Goal: Information Seeking & Learning: Learn about a topic

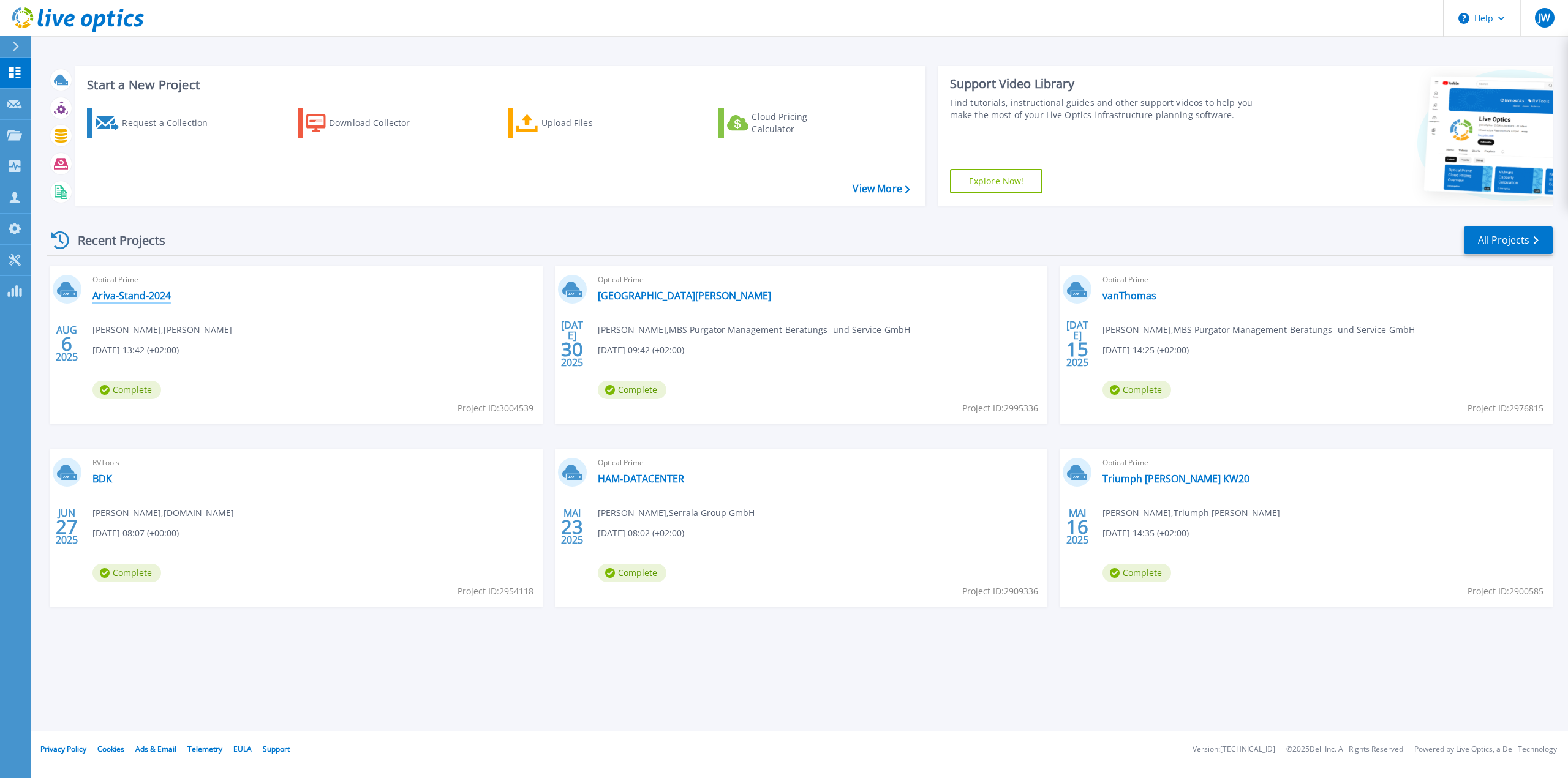
click at [142, 290] on link "Ariva-Stand-2024" at bounding box center [131, 296] width 78 height 12
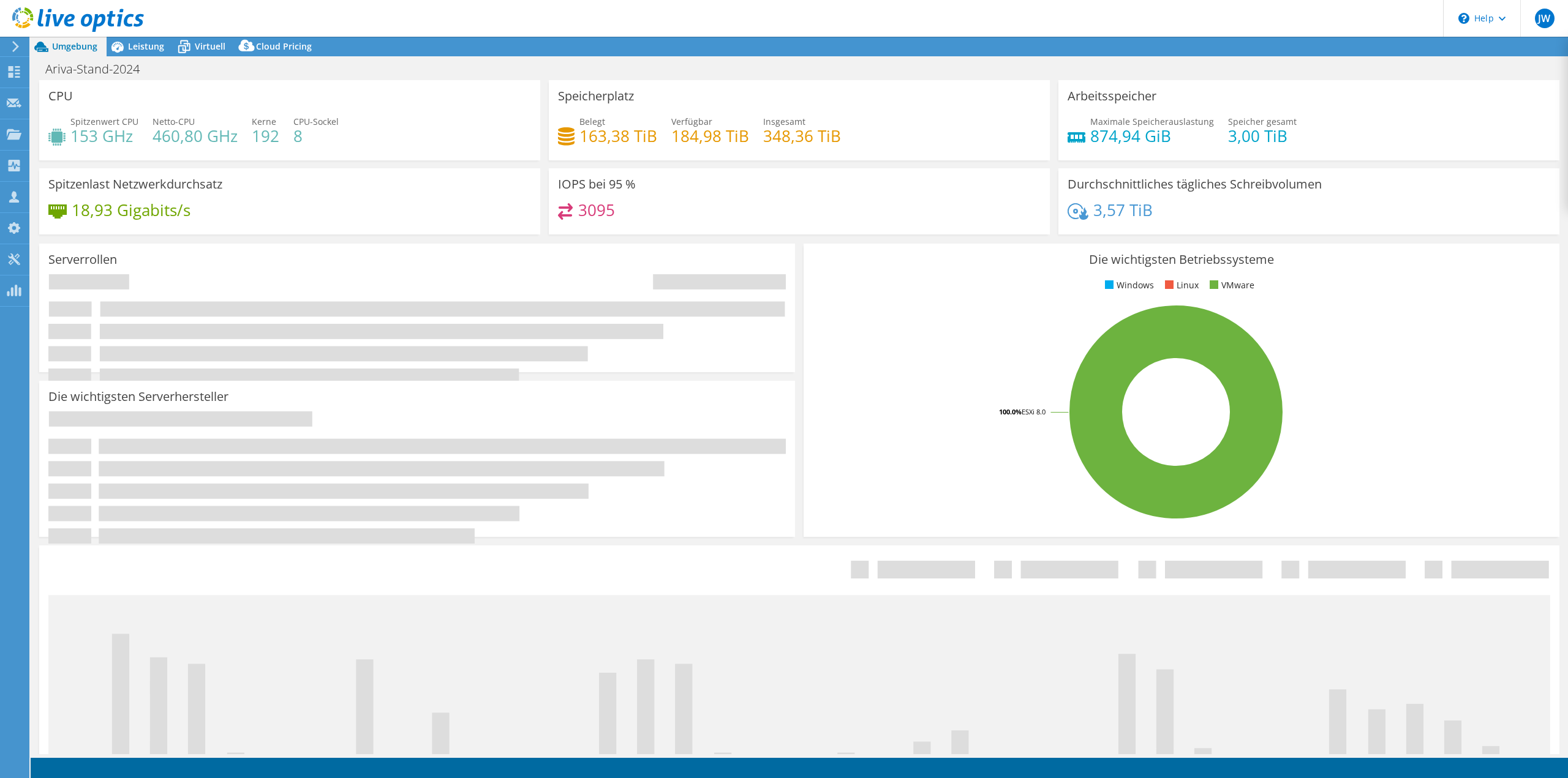
select select "USD"
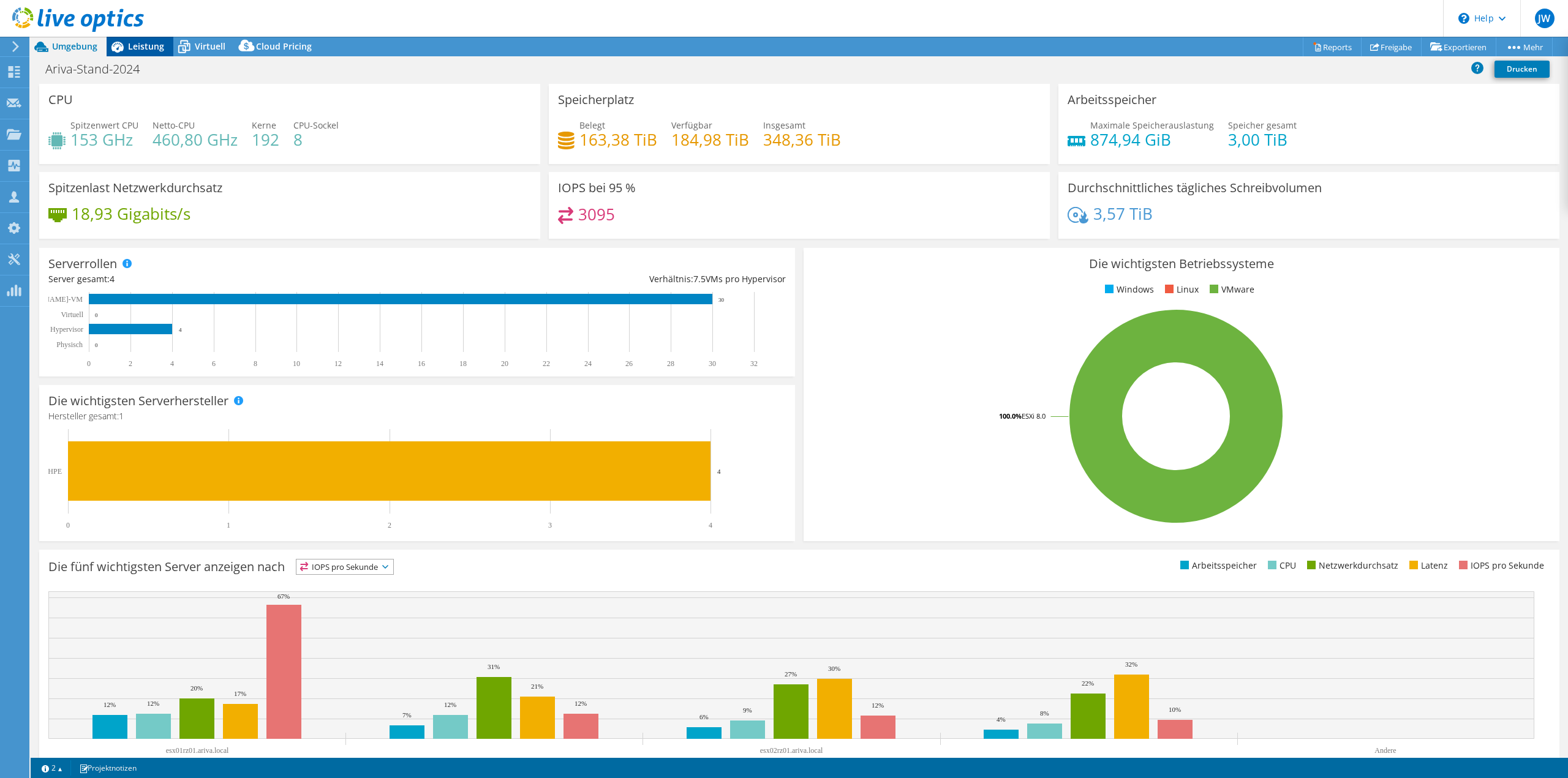
click at [141, 42] on span "Leistung" at bounding box center [146, 46] width 36 height 12
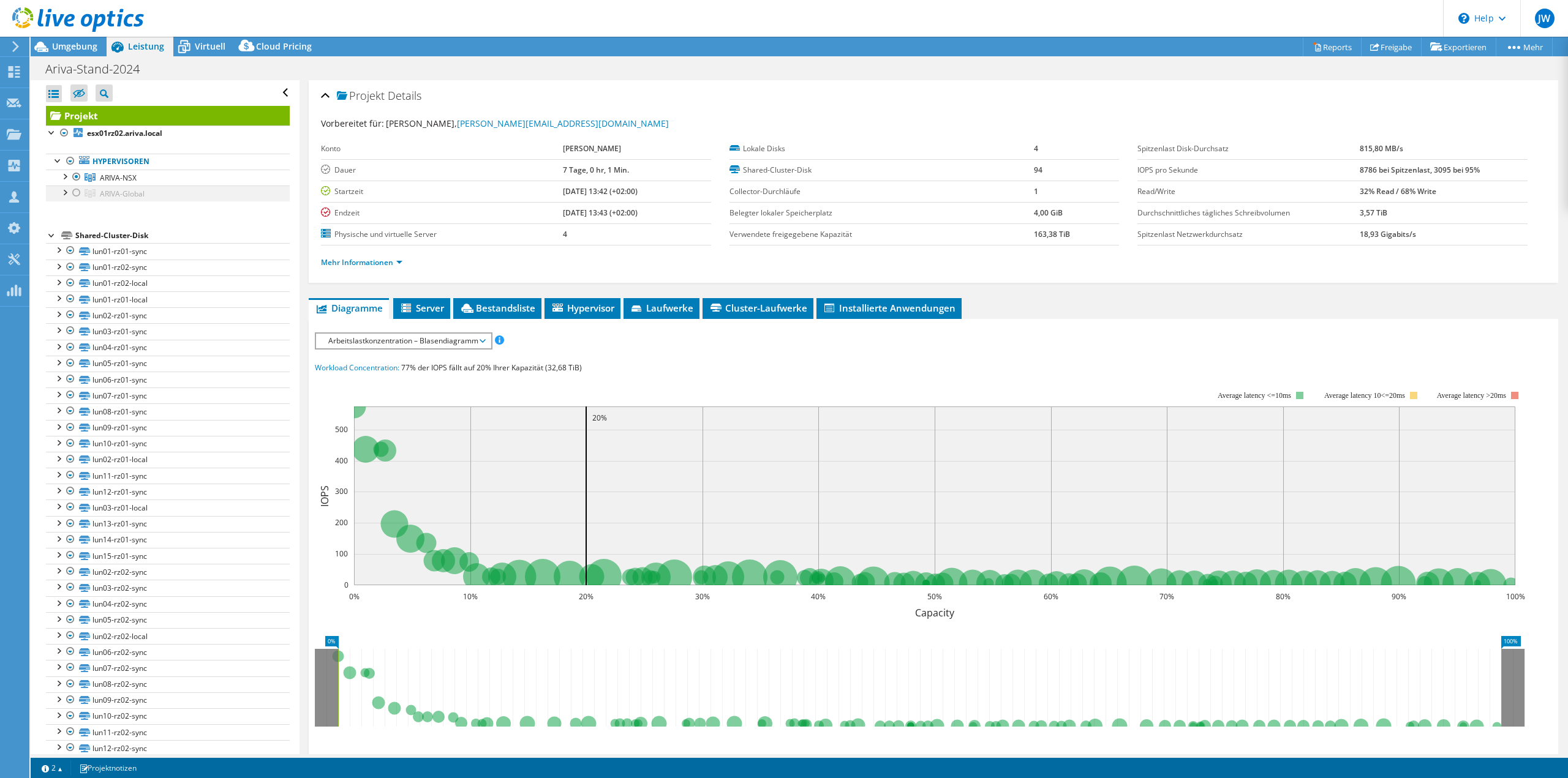
click at [77, 192] on div at bounding box center [77, 192] width 12 height 15
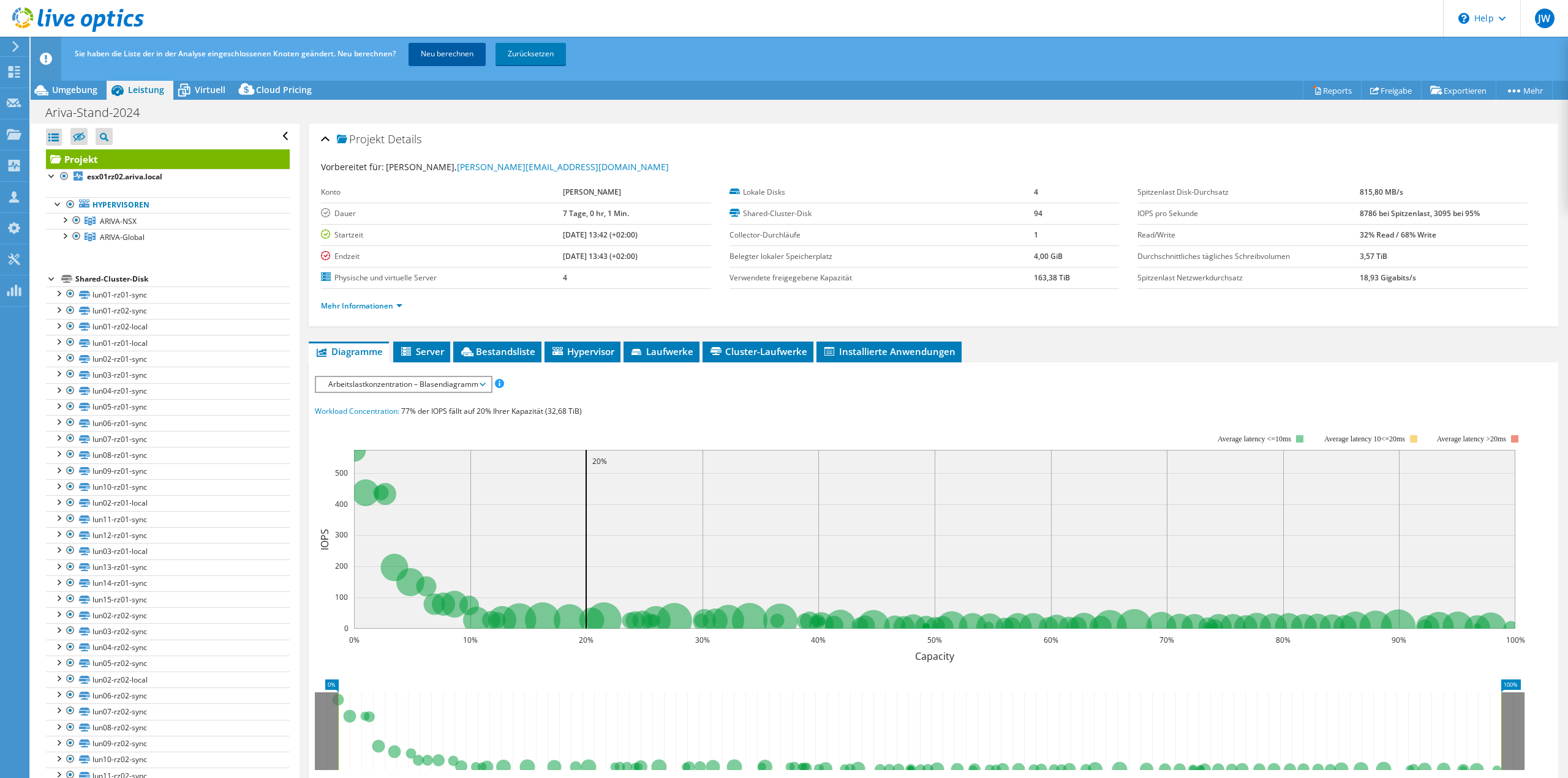
click at [442, 55] on link "Neu berechnen" at bounding box center [448, 54] width 77 height 22
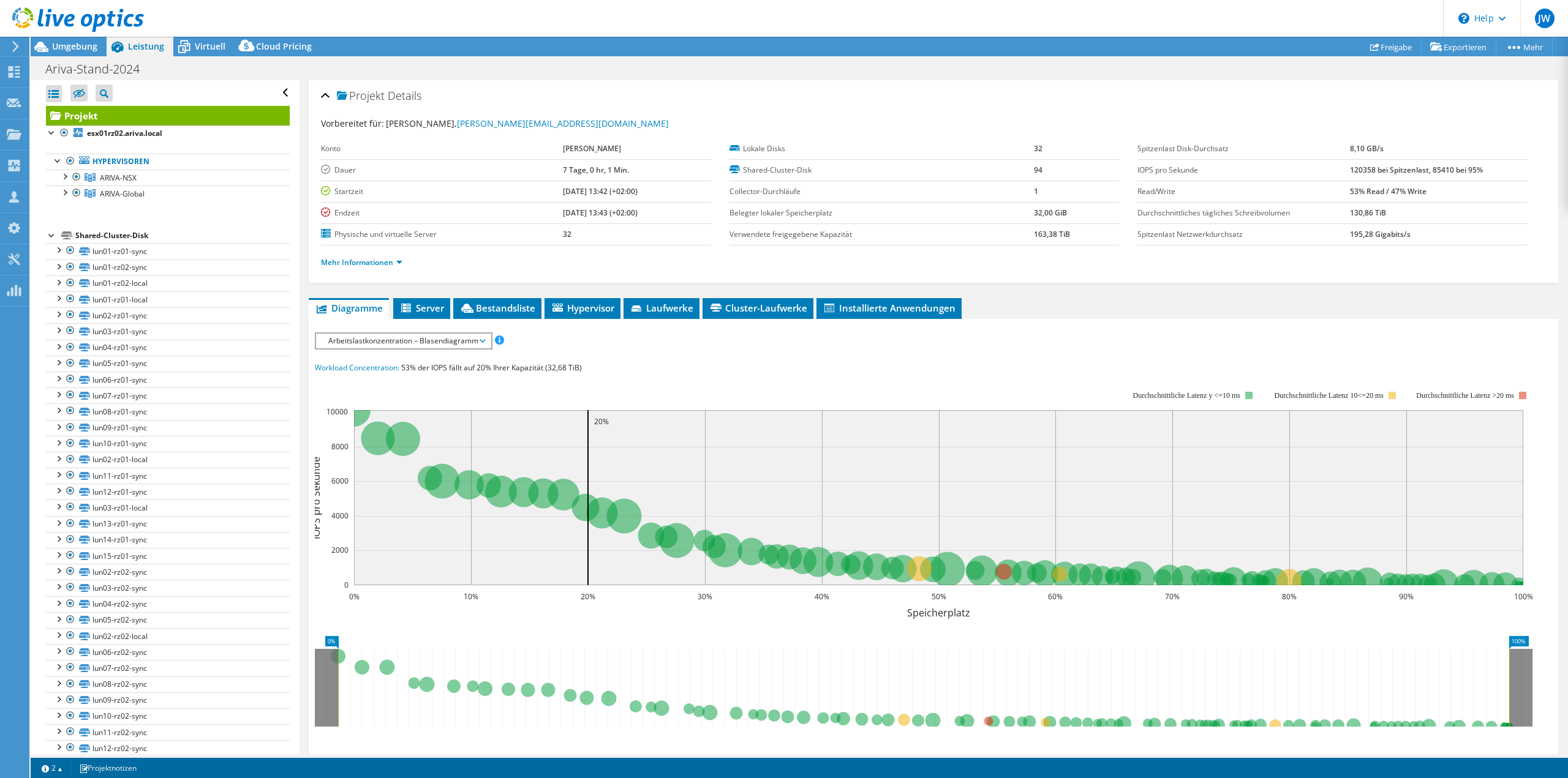
click at [481, 337] on span "Arbeitslastkonzentration – Blasendiagramm" at bounding box center [403, 341] width 163 height 15
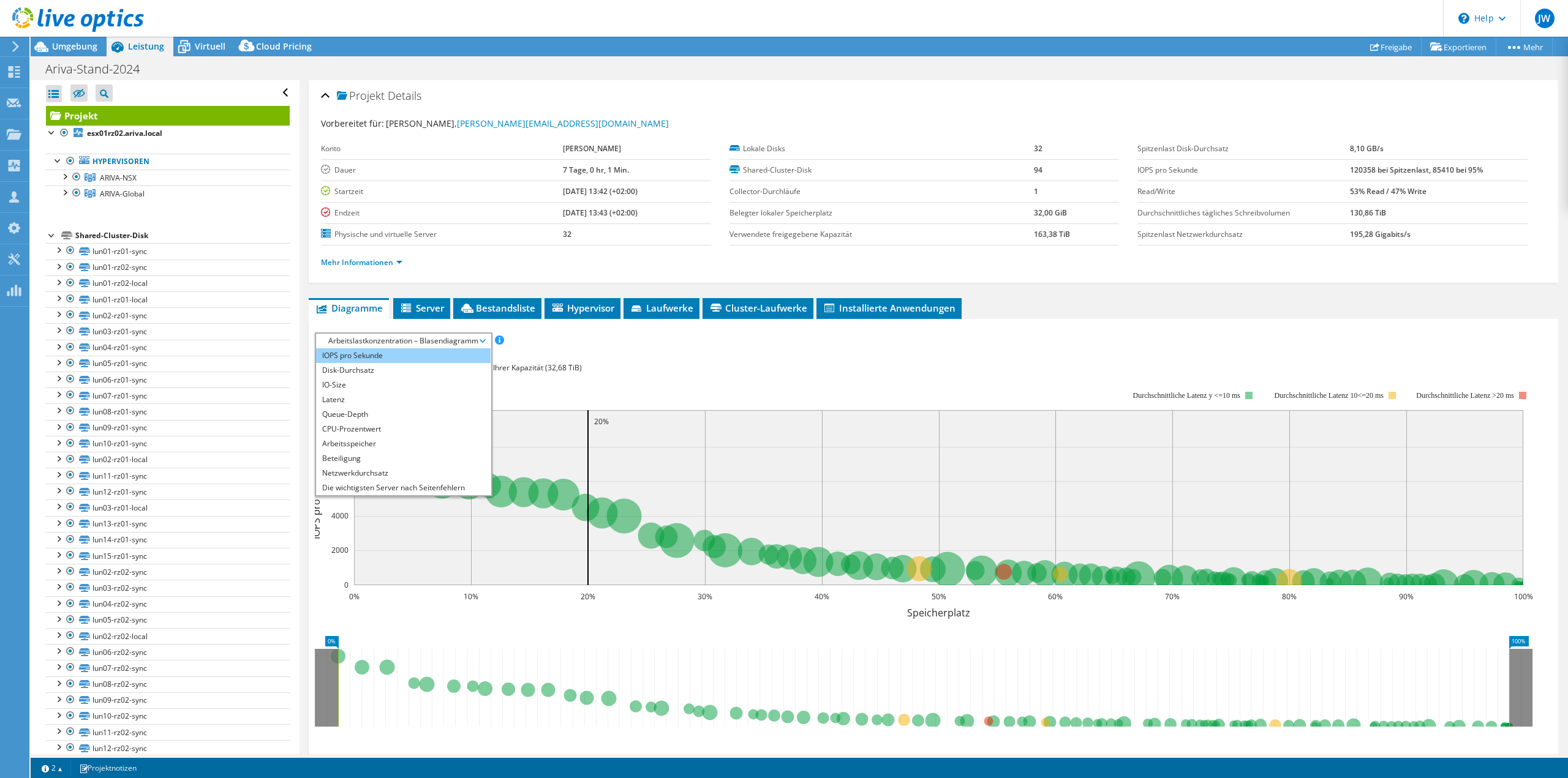
click at [364, 351] on li "IOPS pro Sekunde" at bounding box center [403, 355] width 174 height 15
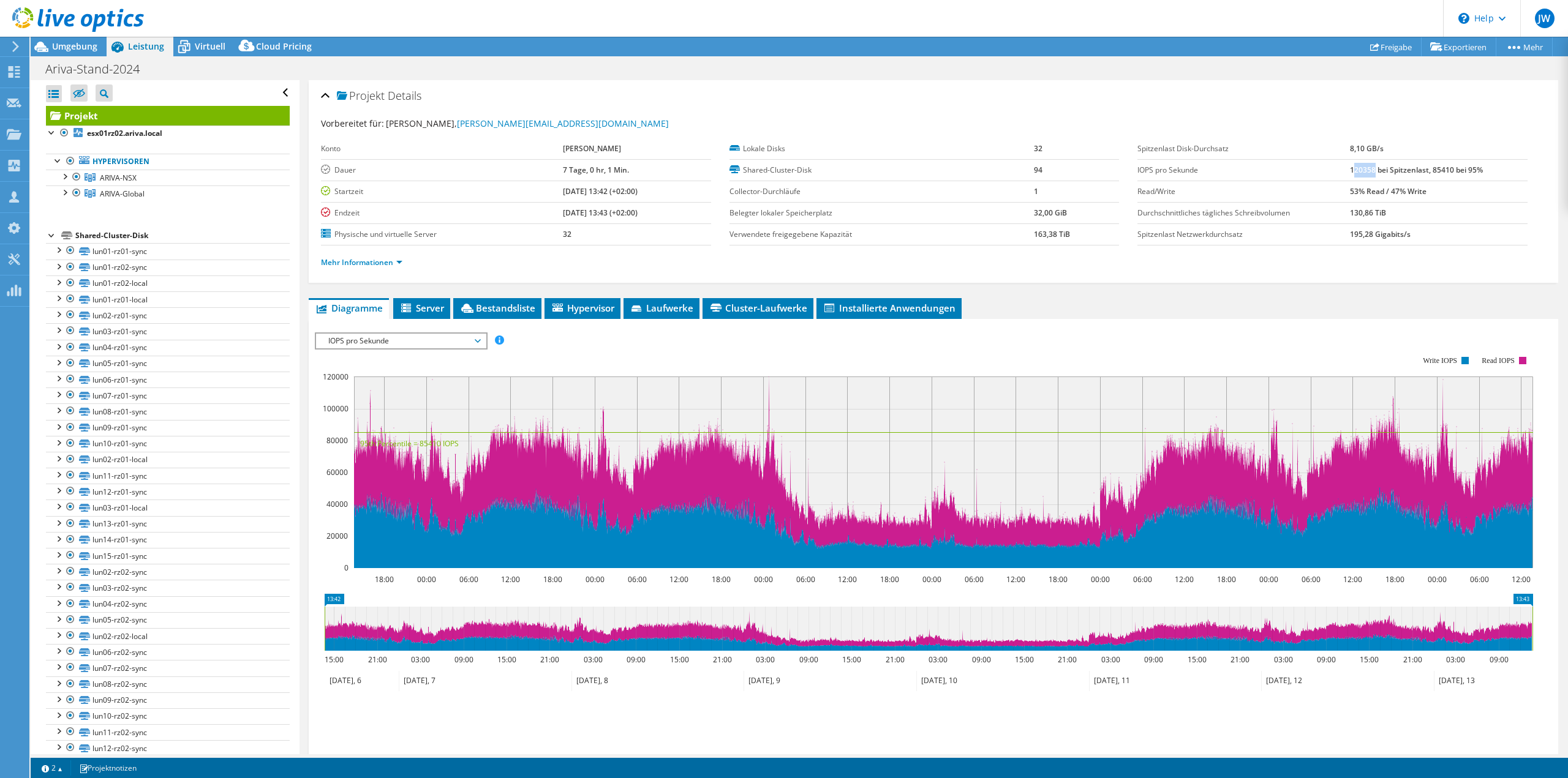
drag, startPoint x: 1344, startPoint y: 170, endPoint x: 1366, endPoint y: 171, distance: 22.0
click at [1366, 171] on b "120358 bei Spitzenlast, 85410 bei 95%" at bounding box center [1416, 169] width 133 height 10
click at [376, 268] on div "Mehr Informationen" at bounding box center [933, 263] width 1225 height 35
click at [374, 260] on link "Mehr Informationen" at bounding box center [362, 262] width 82 height 10
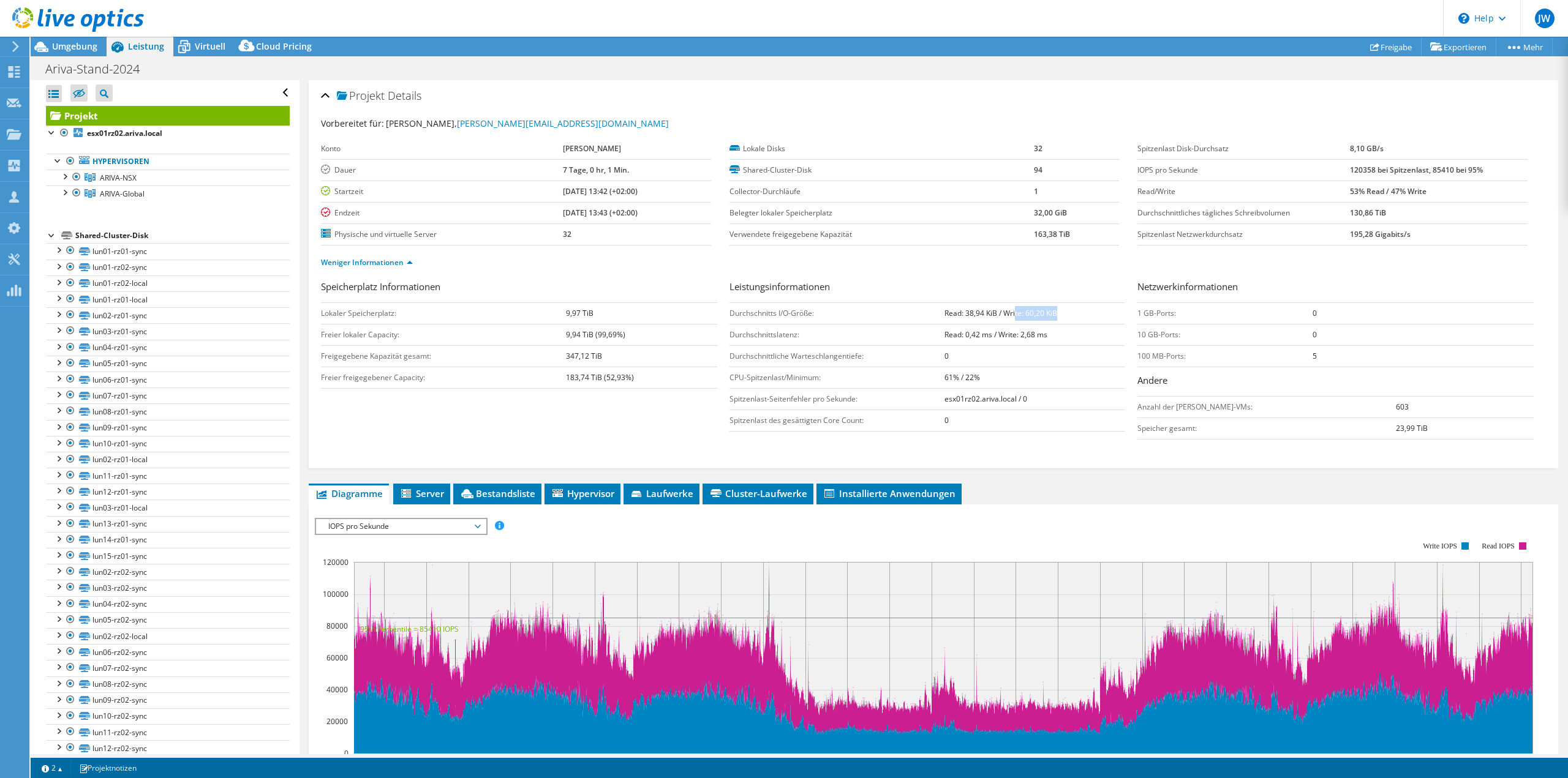
drag, startPoint x: 1009, startPoint y: 309, endPoint x: 1051, endPoint y: 307, distance: 42.0
click at [1051, 308] on b "Read: 38,94 KiB / Write: 60,20 KiB" at bounding box center [1000, 313] width 113 height 10
drag, startPoint x: 1001, startPoint y: 311, endPoint x: 1056, endPoint y: 309, distance: 55.0
click at [1056, 309] on td "Read: 38,94 KiB / Write: 60,20 KiB" at bounding box center [1034, 313] width 181 height 21
drag, startPoint x: 1005, startPoint y: 331, endPoint x: 1041, endPoint y: 333, distance: 36.1
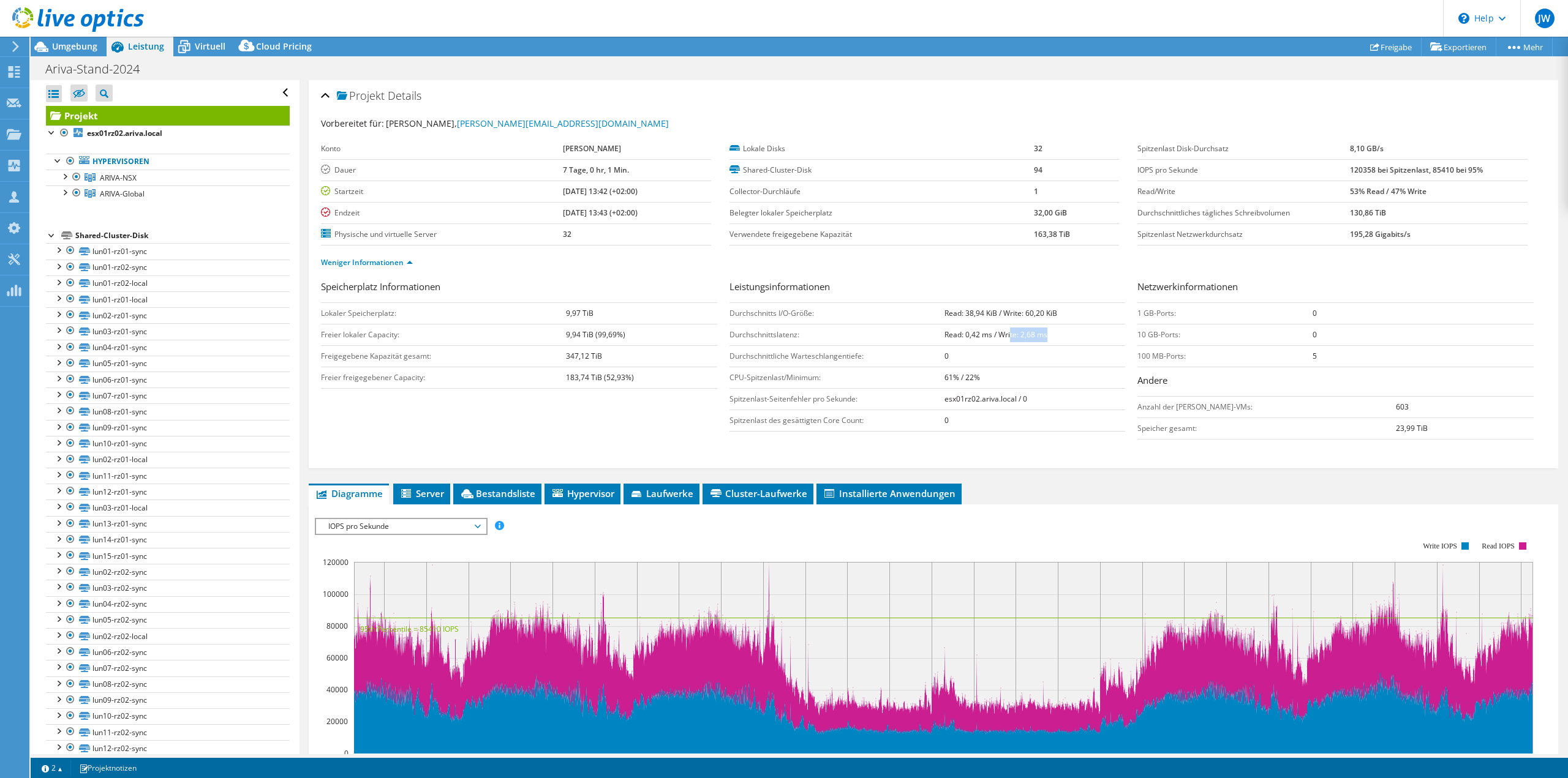
click at [1041, 333] on b "Read: 0,42 ms / Write: 2,68 ms" at bounding box center [995, 334] width 103 height 10
